Goal: Transaction & Acquisition: Purchase product/service

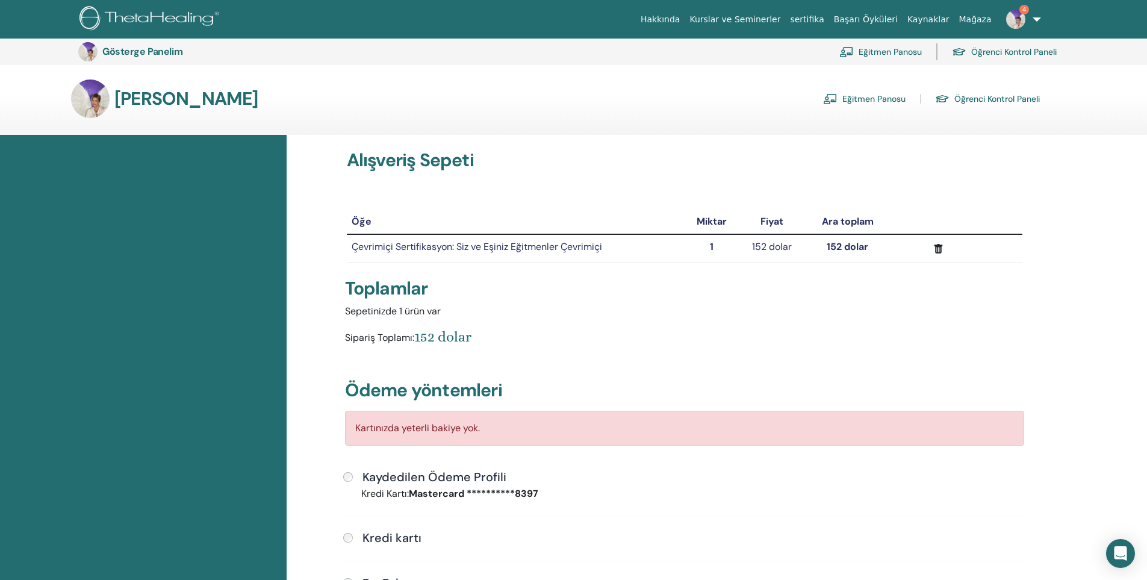
scroll to position [207, 0]
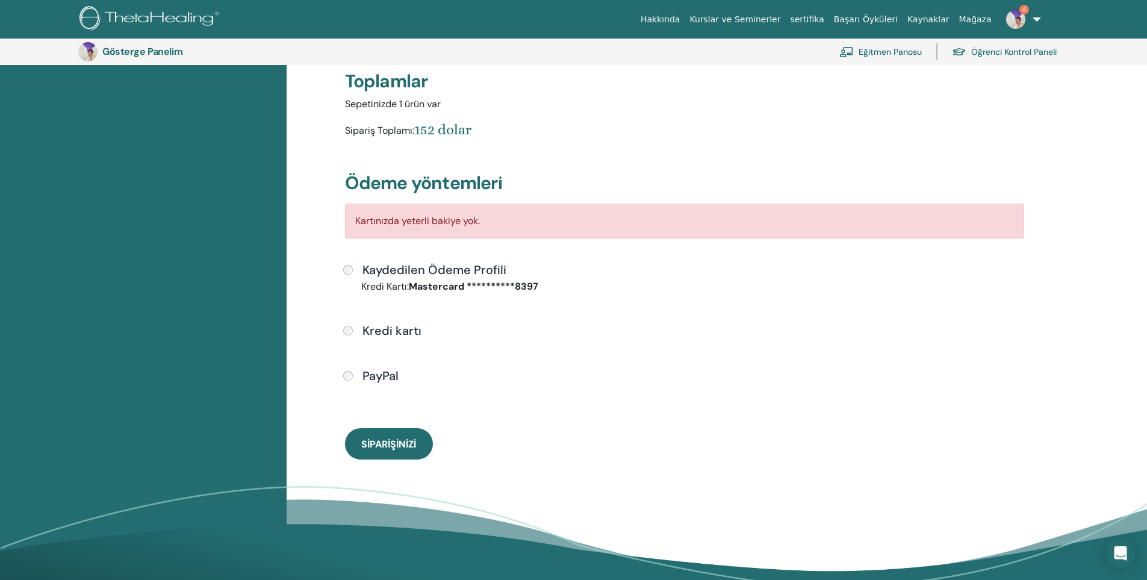
click at [876, 56] on font "Eğitmen Panosu" at bounding box center [890, 52] width 63 height 11
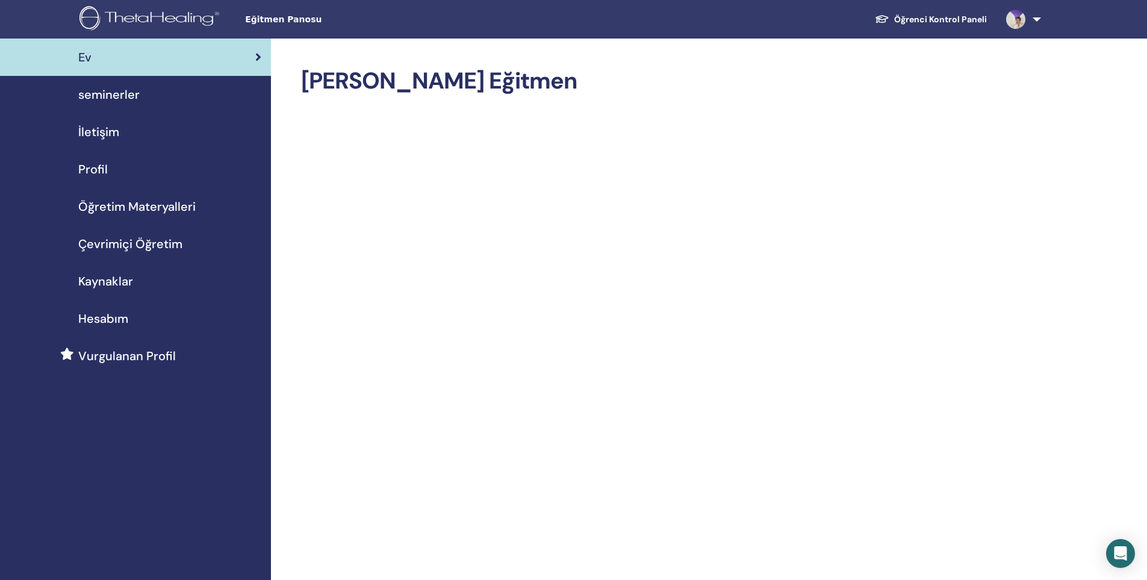
click at [130, 210] on span "Öğretim Materyalleri" at bounding box center [136, 206] width 117 height 18
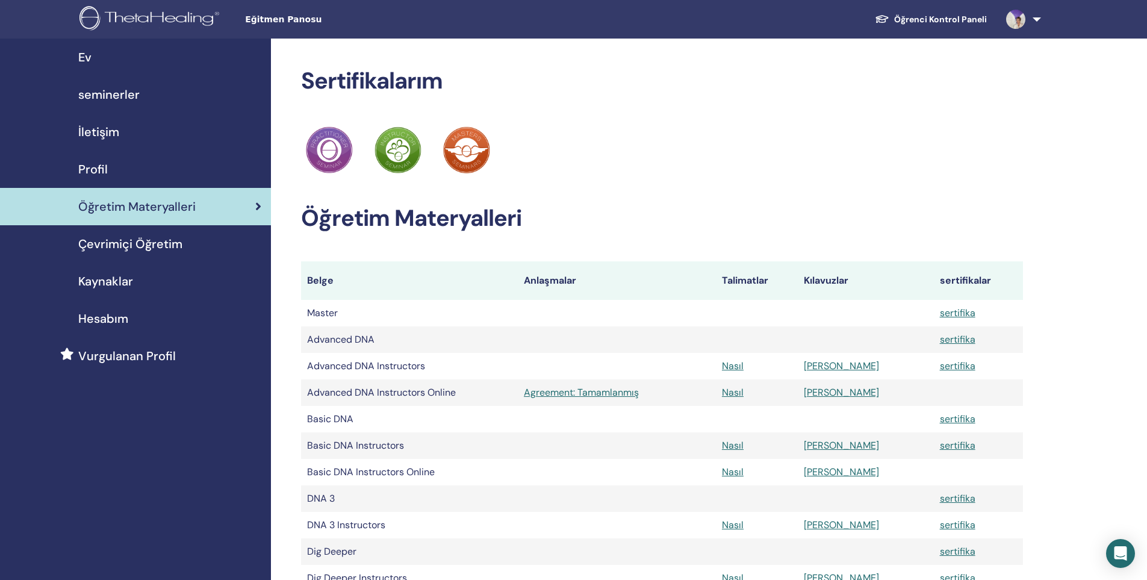
click at [149, 245] on span "Çevrimiçi Öğretim" at bounding box center [130, 244] width 104 height 18
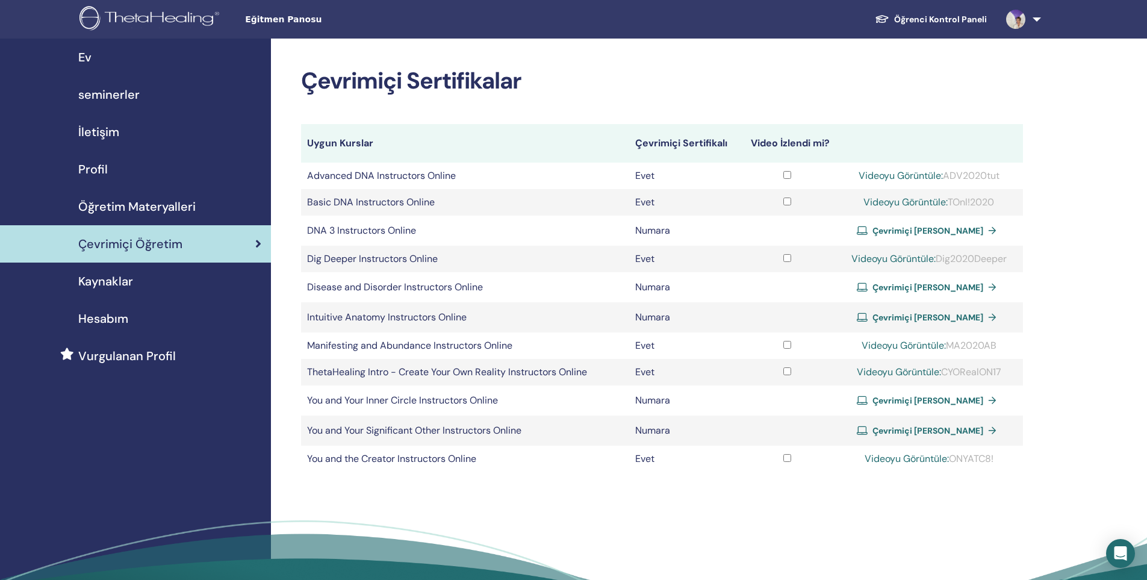
click at [962, 428] on span "Çevrimiçi [PERSON_NAME]" at bounding box center [927, 430] width 111 height 11
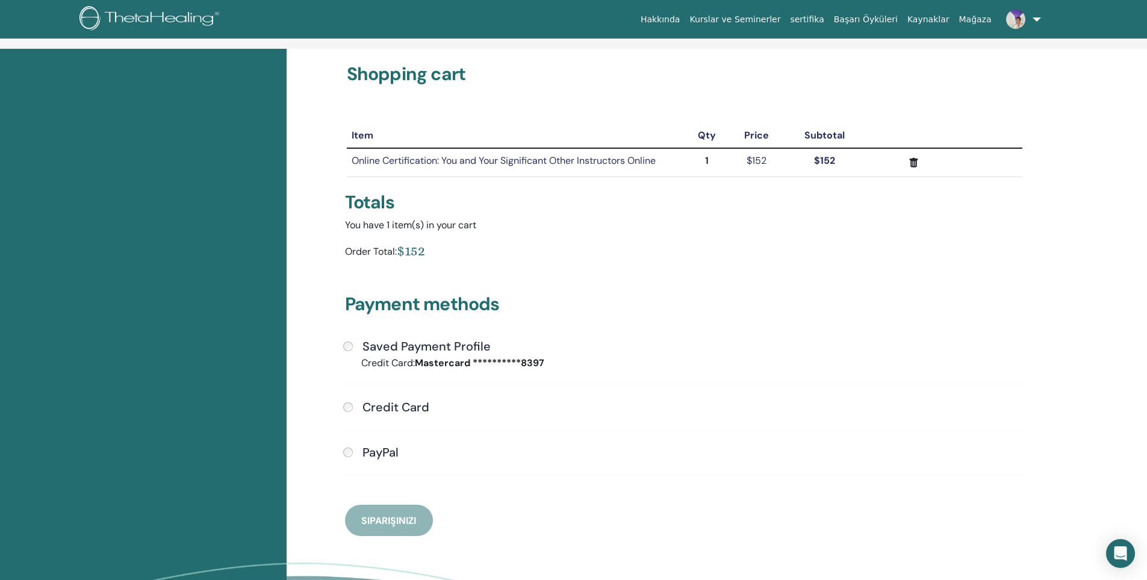
scroll to position [60, 0]
click at [448, 362] on strong "**********" at bounding box center [479, 362] width 129 height 13
click at [361, 349] on label "Saved Payment Profile" at bounding box center [424, 345] width 133 height 14
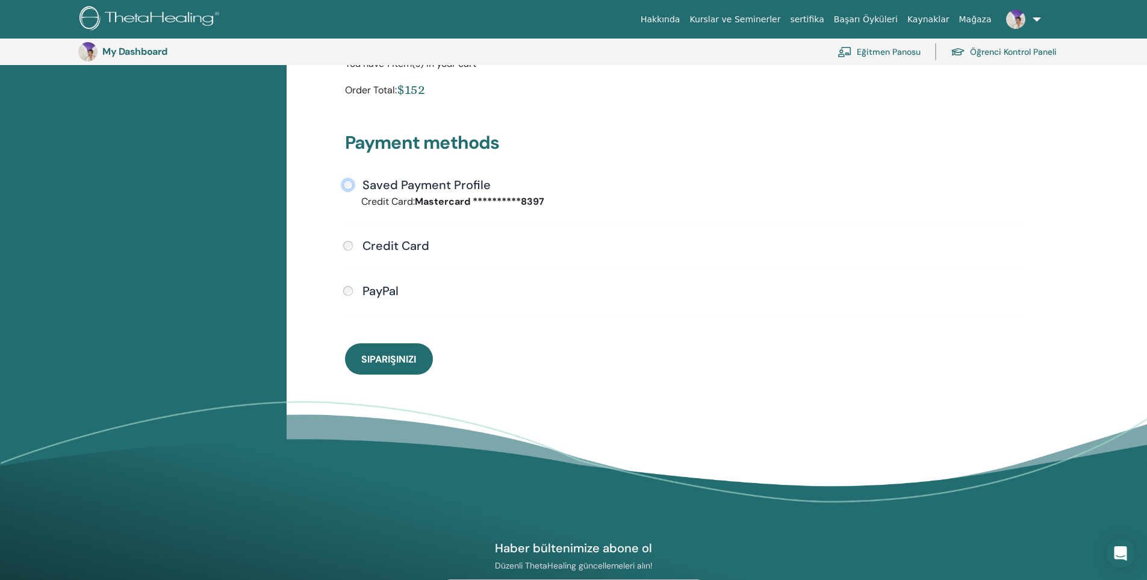
scroll to position [267, 0]
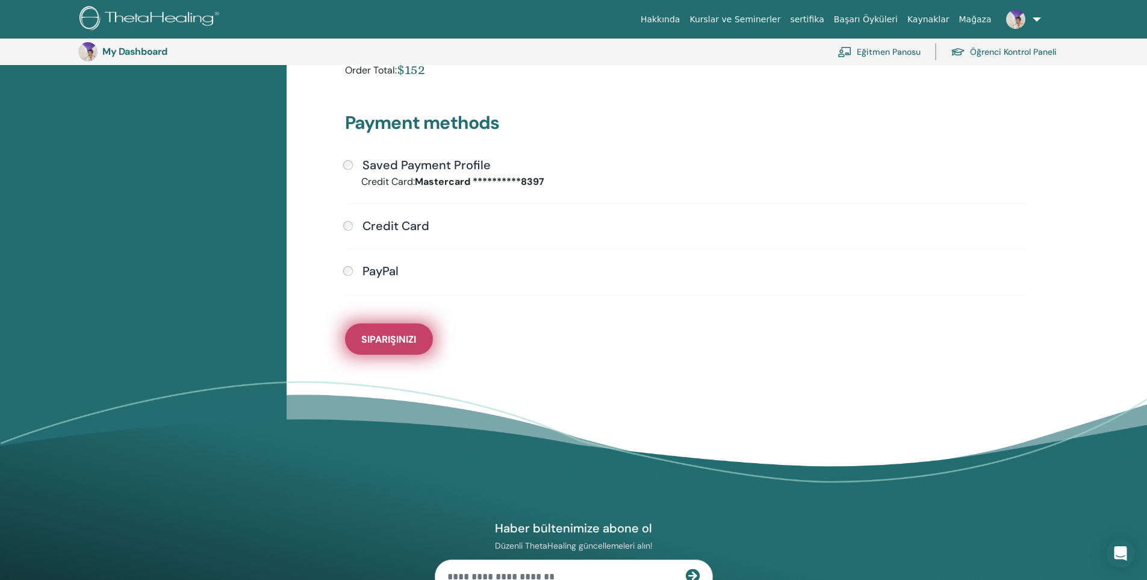
click at [387, 344] on span "Siparişinizi" at bounding box center [388, 339] width 55 height 13
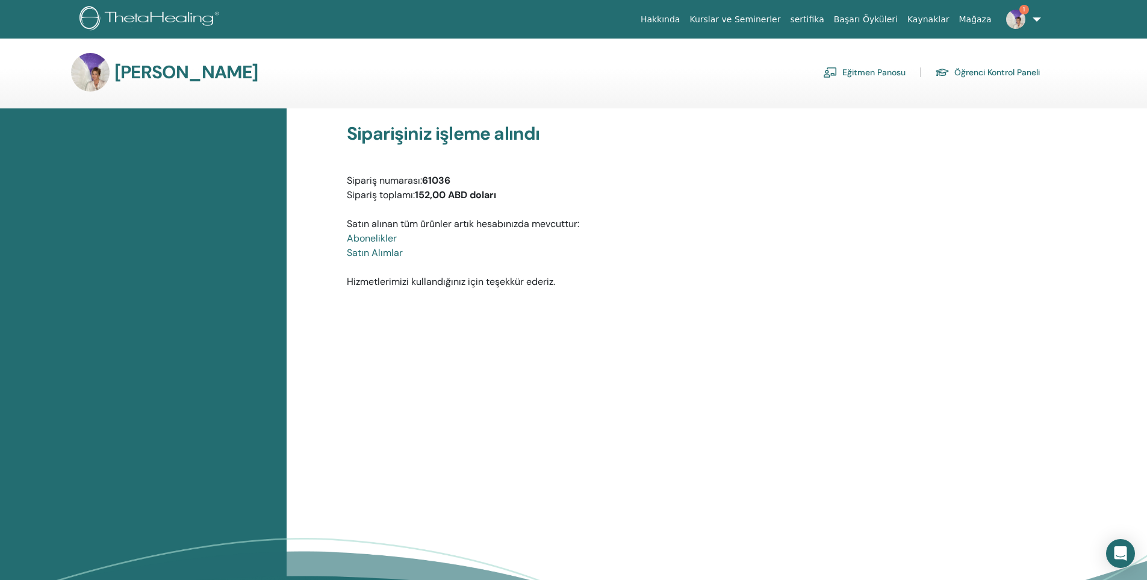
click at [179, 77] on font "[PERSON_NAME]" at bounding box center [186, 71] width 144 height 23
click at [150, 22] on img at bounding box center [151, 19] width 144 height 27
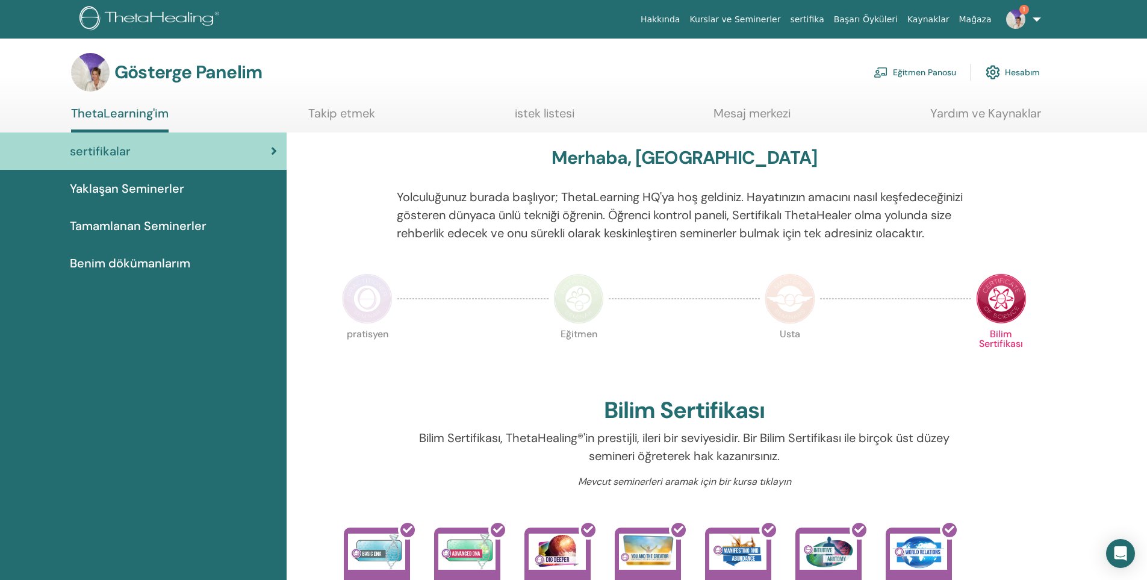
click at [921, 73] on font "Eğitmen Panosu" at bounding box center [924, 72] width 63 height 11
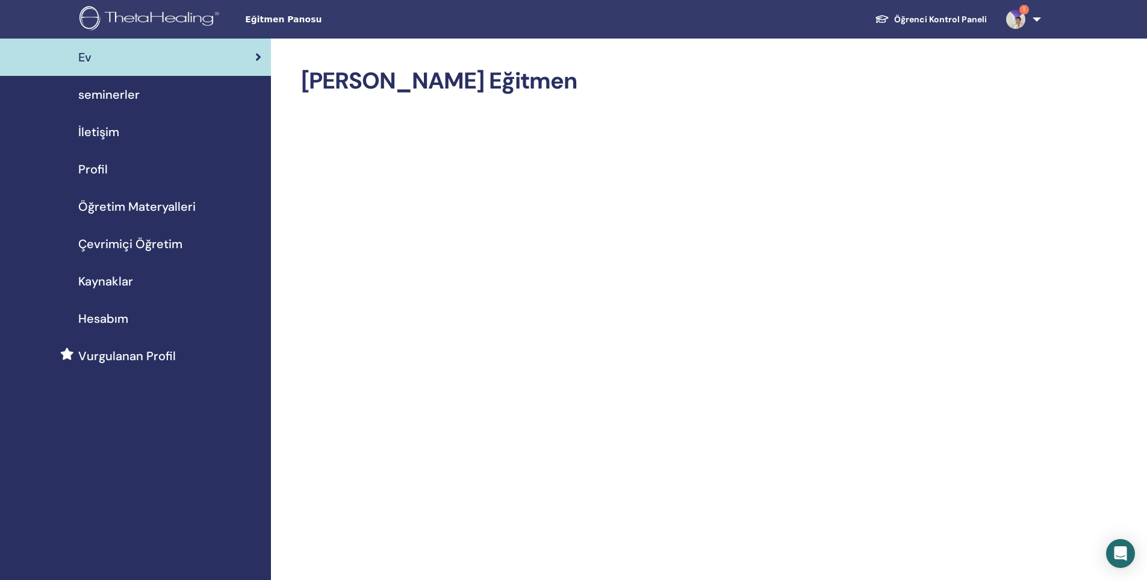
click at [136, 245] on span "Çevrimiçi Öğretim" at bounding box center [130, 244] width 104 height 18
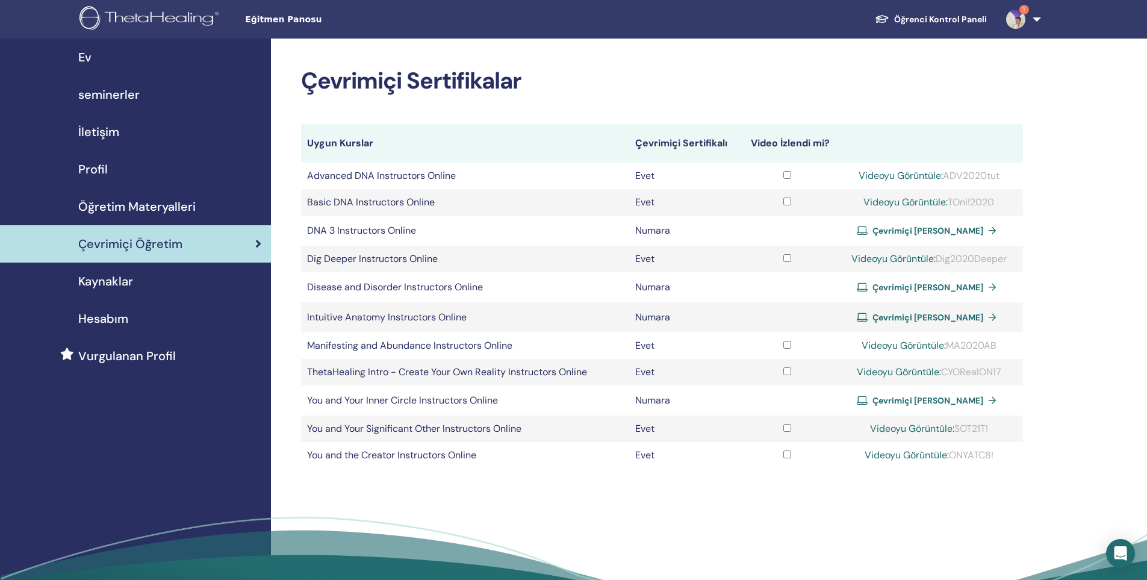
click at [161, 207] on span "Öğretim Materyalleri" at bounding box center [136, 206] width 117 height 18
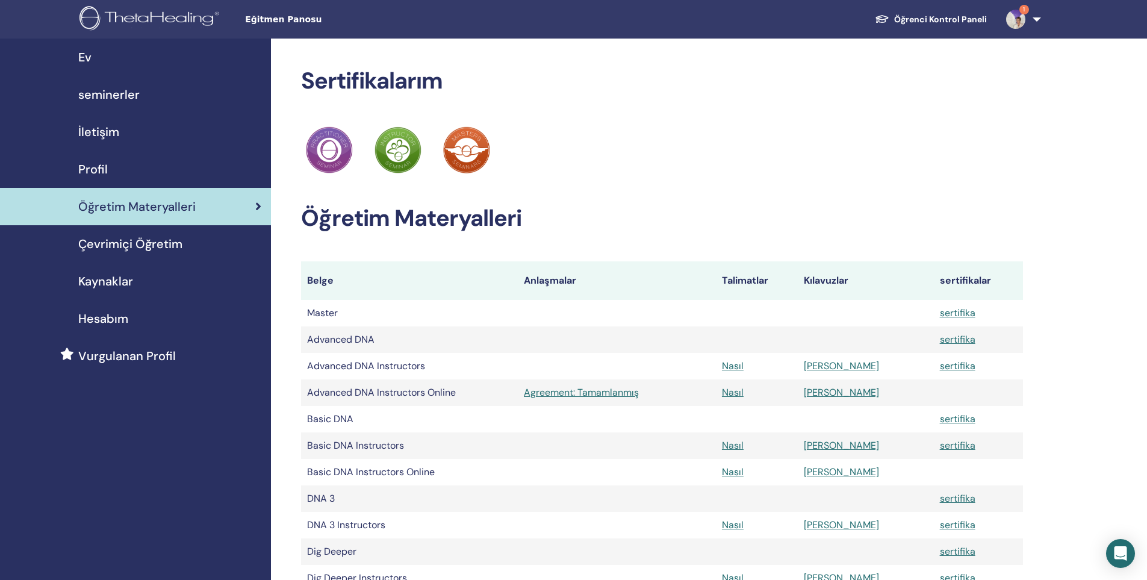
click at [172, 32] on img at bounding box center [151, 19] width 144 height 27
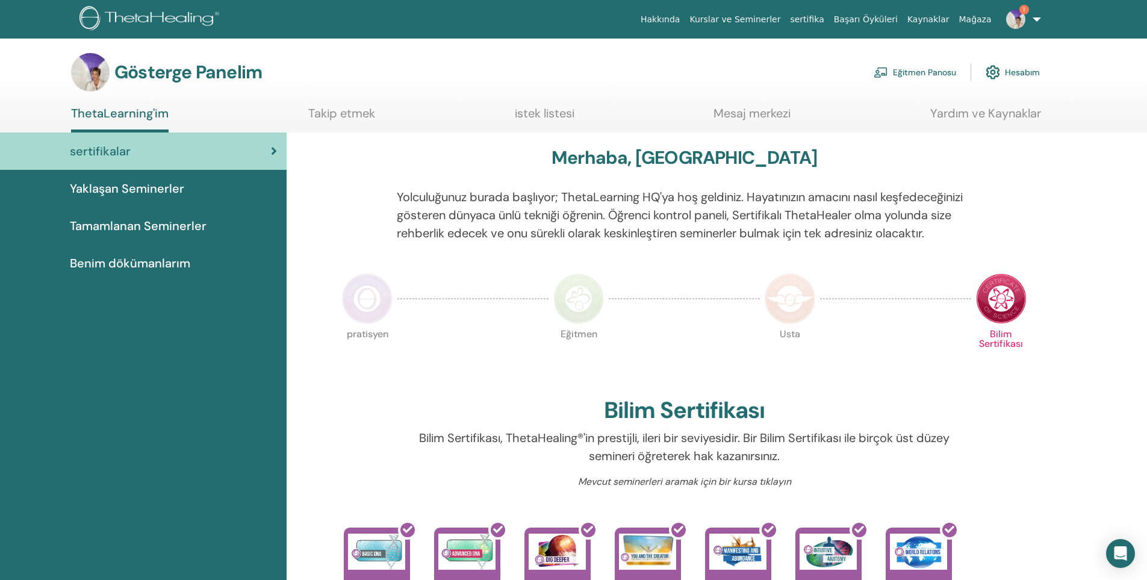
click at [917, 79] on link "Eğitmen Panosu" at bounding box center [915, 72] width 82 height 26
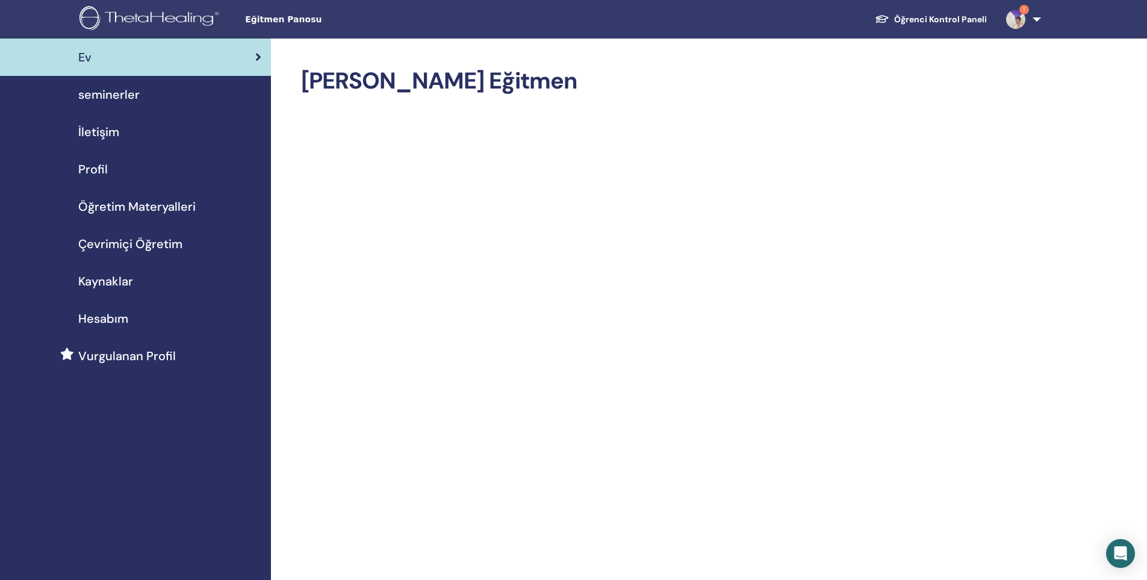
click at [119, 206] on span "Öğretim Materyalleri" at bounding box center [136, 206] width 117 height 18
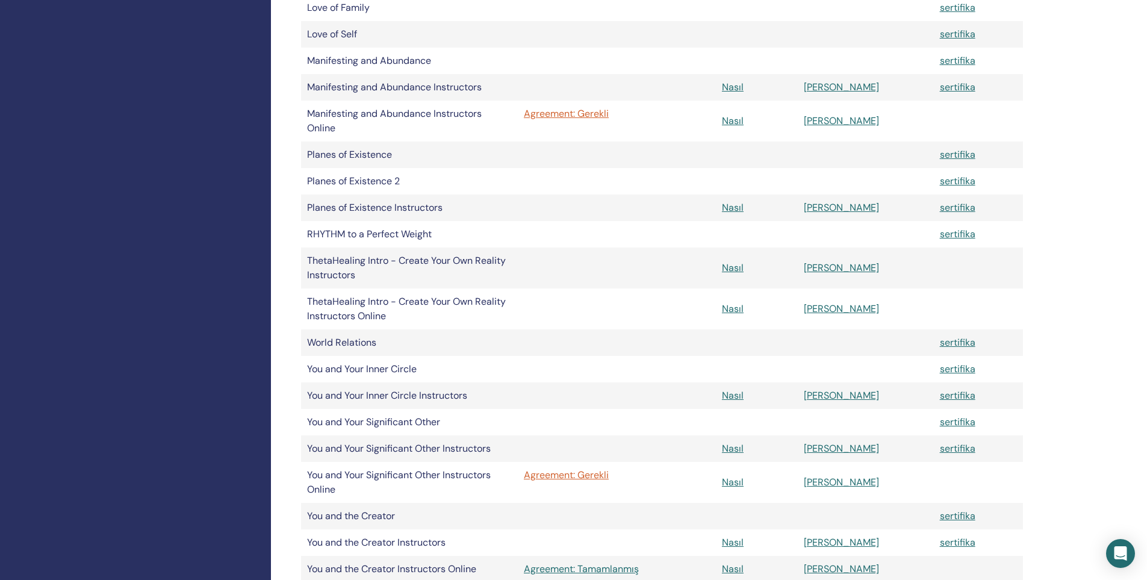
scroll to position [783, 0]
click at [1083, 334] on div "Sertifikalarım ThetaHealing pratisyen ThetaHealing Eğitmen ThetaHealing Usta Öğ…" at bounding box center [701, 29] width 860 height 1547
